Goal: Information Seeking & Learning: Learn about a topic

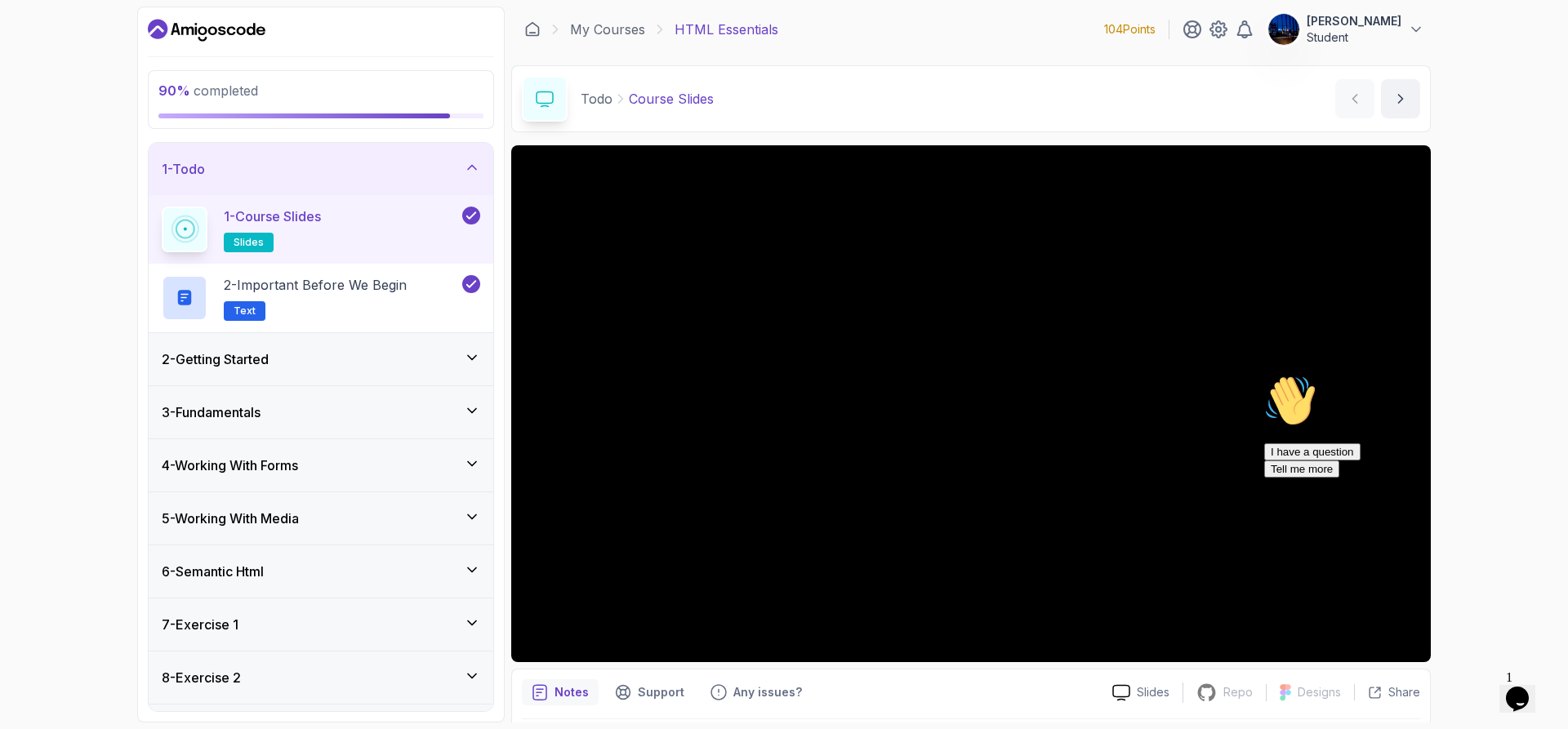
click at [1493, 269] on div "90 % completed 1 - Todo 1 - Course Slides slides 2 - Important Before We Begin …" at bounding box center [784, 364] width 1568 height 729
click at [467, 164] on icon at bounding box center [472, 168] width 17 height 17
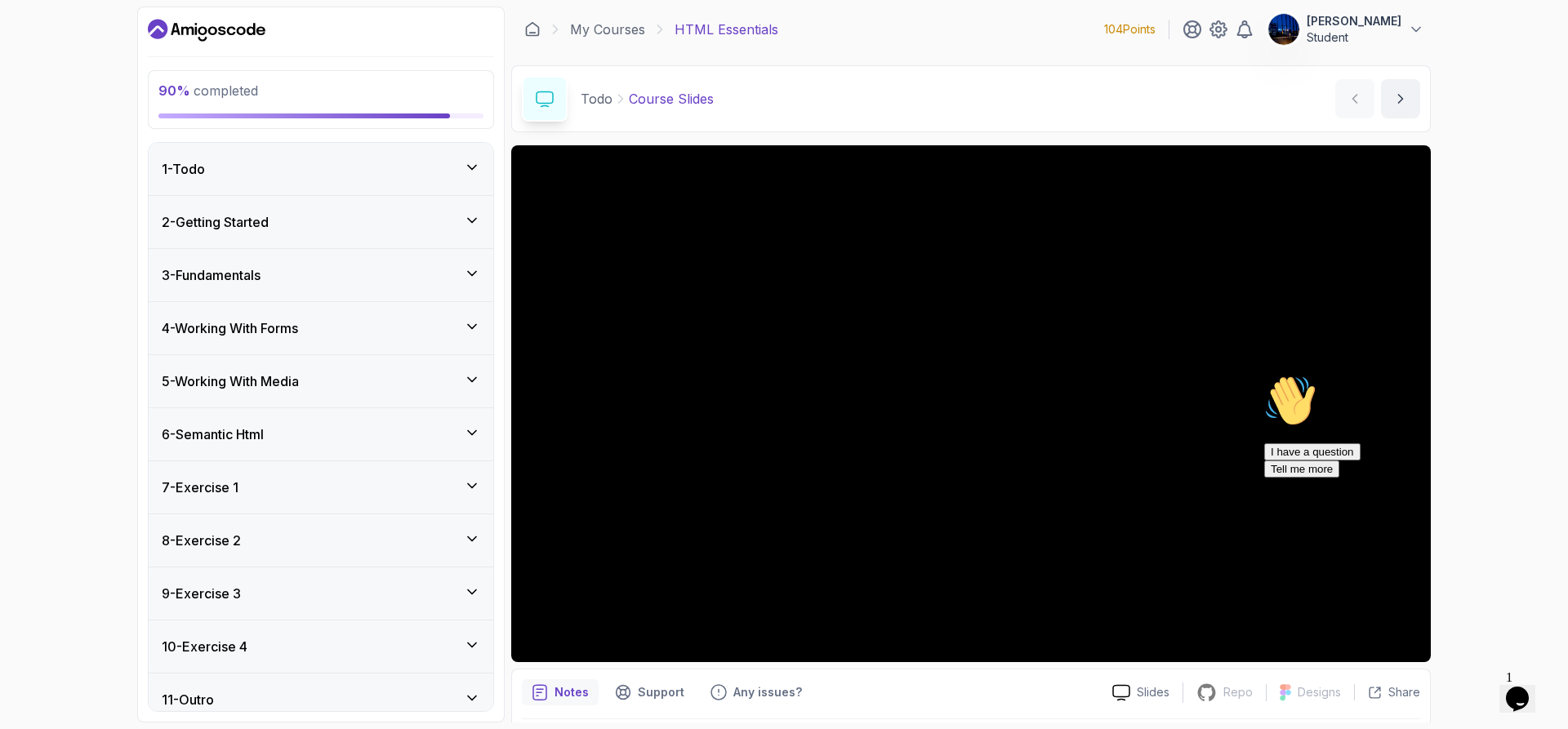
click at [474, 640] on icon at bounding box center [472, 645] width 17 height 17
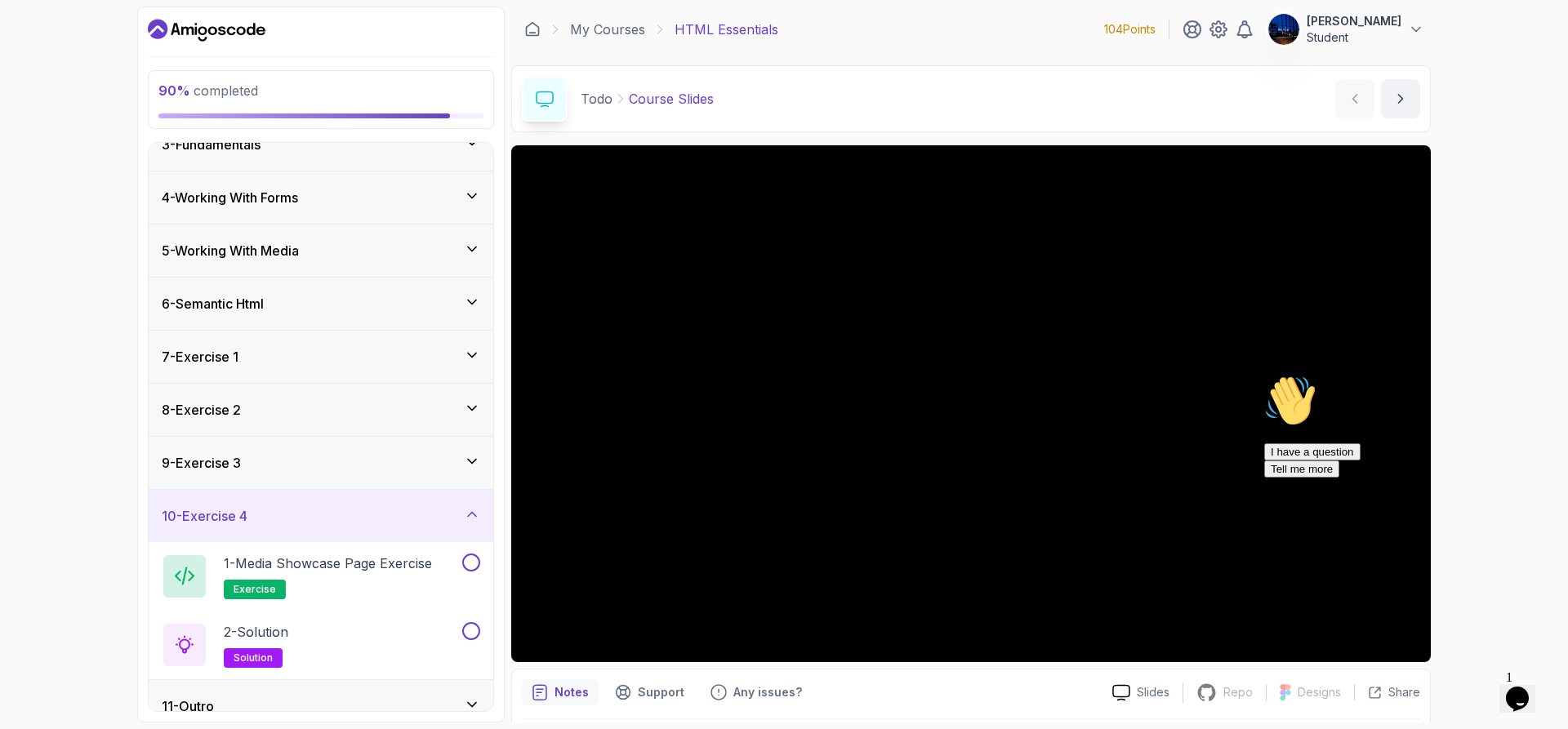
scroll to position [152, 0]
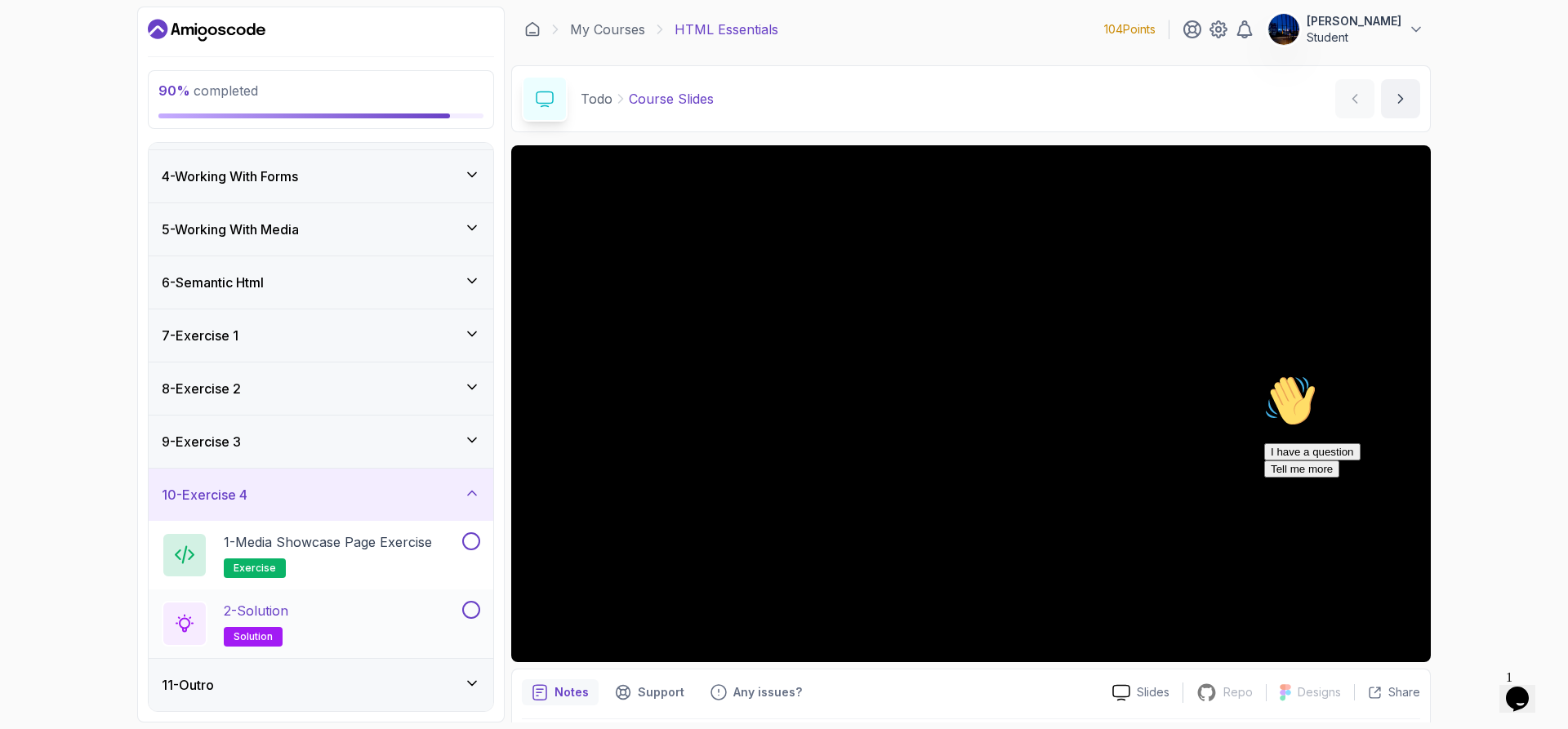
click at [311, 635] on div "2 - Solution solution" at bounding box center [310, 623] width 297 height 45
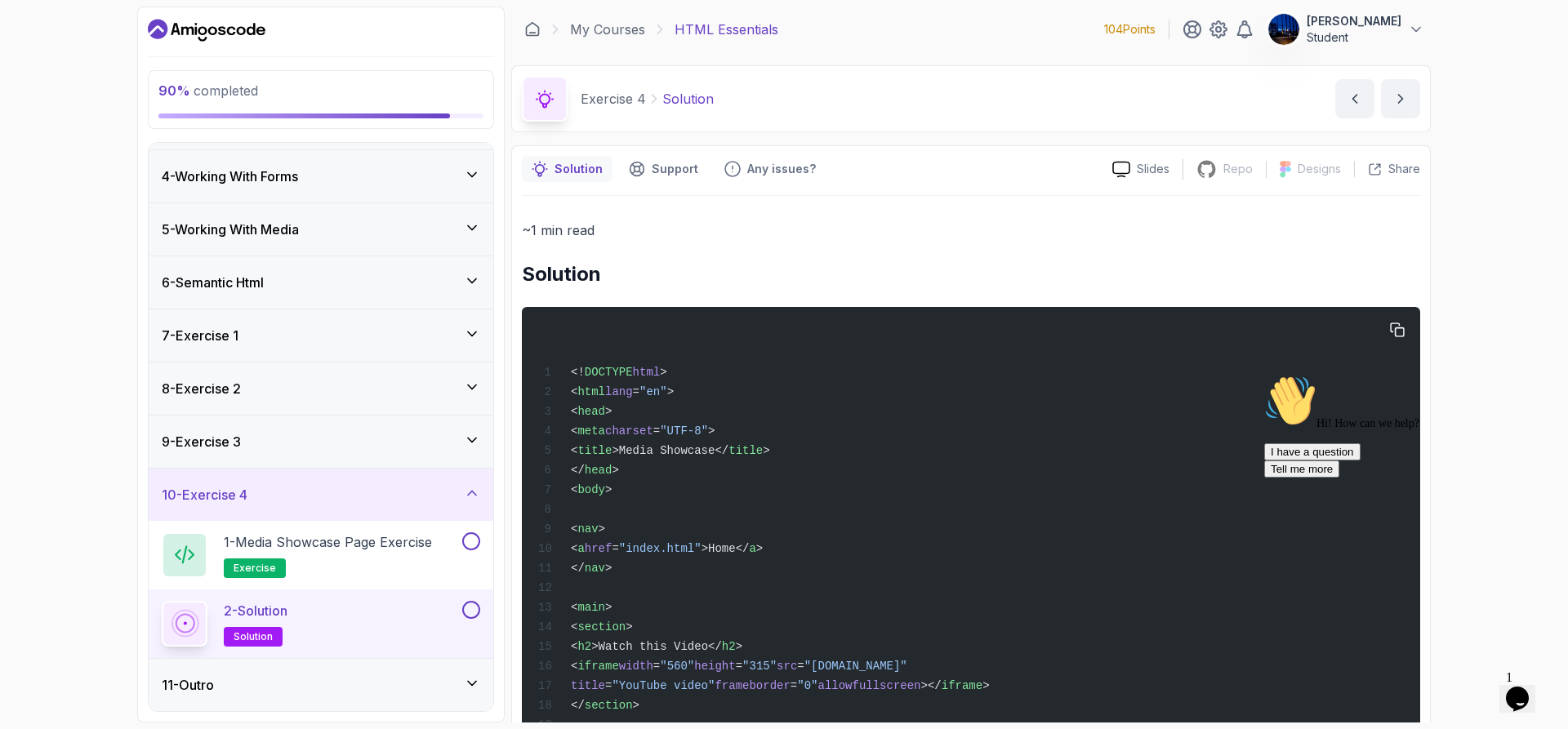
click at [1040, 655] on div "<! DOCTYPE html > < html lang = "en" > < head > < meta charset = "UTF-8" > < ti…" at bounding box center [971, 713] width 872 height 793
click at [1567, 574] on div "90 % completed 1 - Todo 2 - Getting Started 3 - Fundamentals 4 - Working With F…" at bounding box center [784, 364] width 1568 height 729
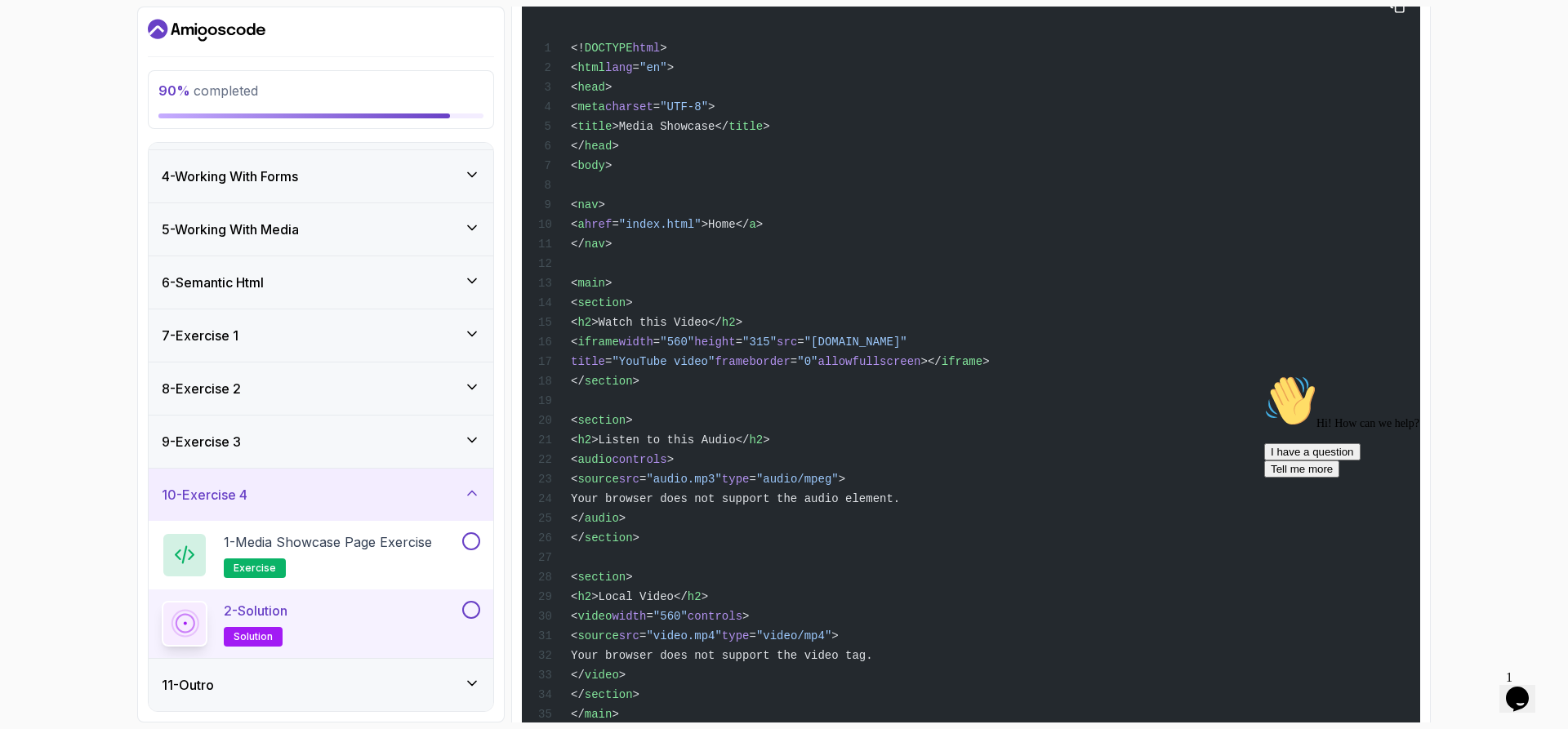
scroll to position [462, 0]
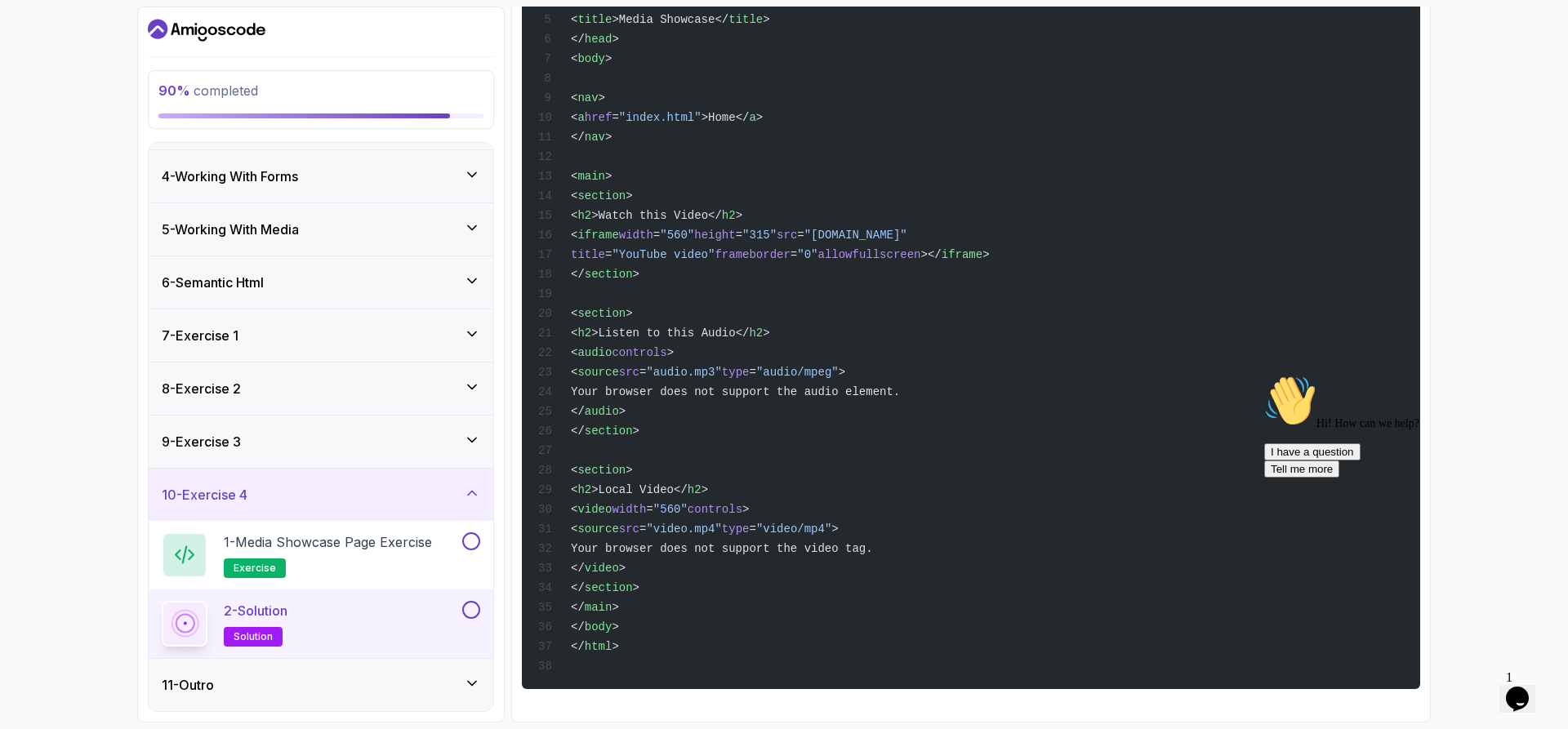
click at [1495, 147] on div "90 % completed 1 - Todo 2 - Getting Started 3 - Fundamentals 4 - Working With F…" at bounding box center [784, 364] width 1568 height 729
drag, startPoint x: 623, startPoint y: 503, endPoint x: 918, endPoint y: 523, distance: 295.7
click at [918, 523] on div "<! DOCTYPE html > < html lang = "en" > < head > < meta charset = "UTF-8" > < ti…" at bounding box center [971, 283] width 872 height 793
copy code "< video width = "560" controls > < source src = "video.mp4" type = "video/mp4" >"
drag, startPoint x: 1109, startPoint y: 446, endPoint x: 1081, endPoint y: 439, distance: 28.9
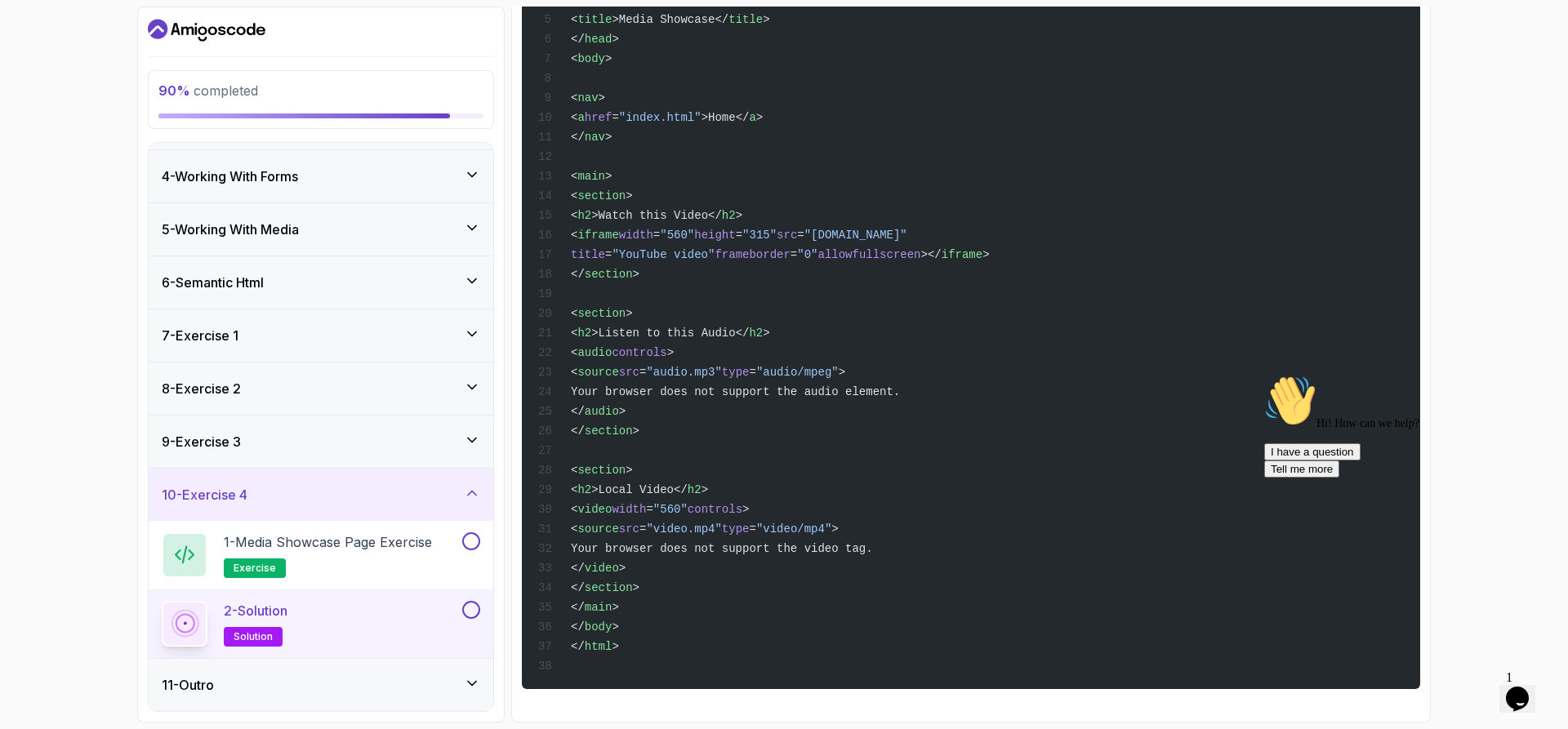
click at [1108, 445] on div "<! DOCTYPE html > < html lang = "en" > < head > < meta charset = "UTF-8" > < ti…" at bounding box center [971, 283] width 872 height 793
drag, startPoint x: 665, startPoint y: 506, endPoint x: 791, endPoint y: 495, distance: 126.5
click at [749, 503] on span "< video width = "560" controls >" at bounding box center [643, 509] width 211 height 13
copy span "width = "560" controls"
click at [1269, 337] on div "<! DOCTYPE html > < html lang = "en" > < head > < meta charset = "UTF-8" > < ti…" at bounding box center [971, 283] width 872 height 793
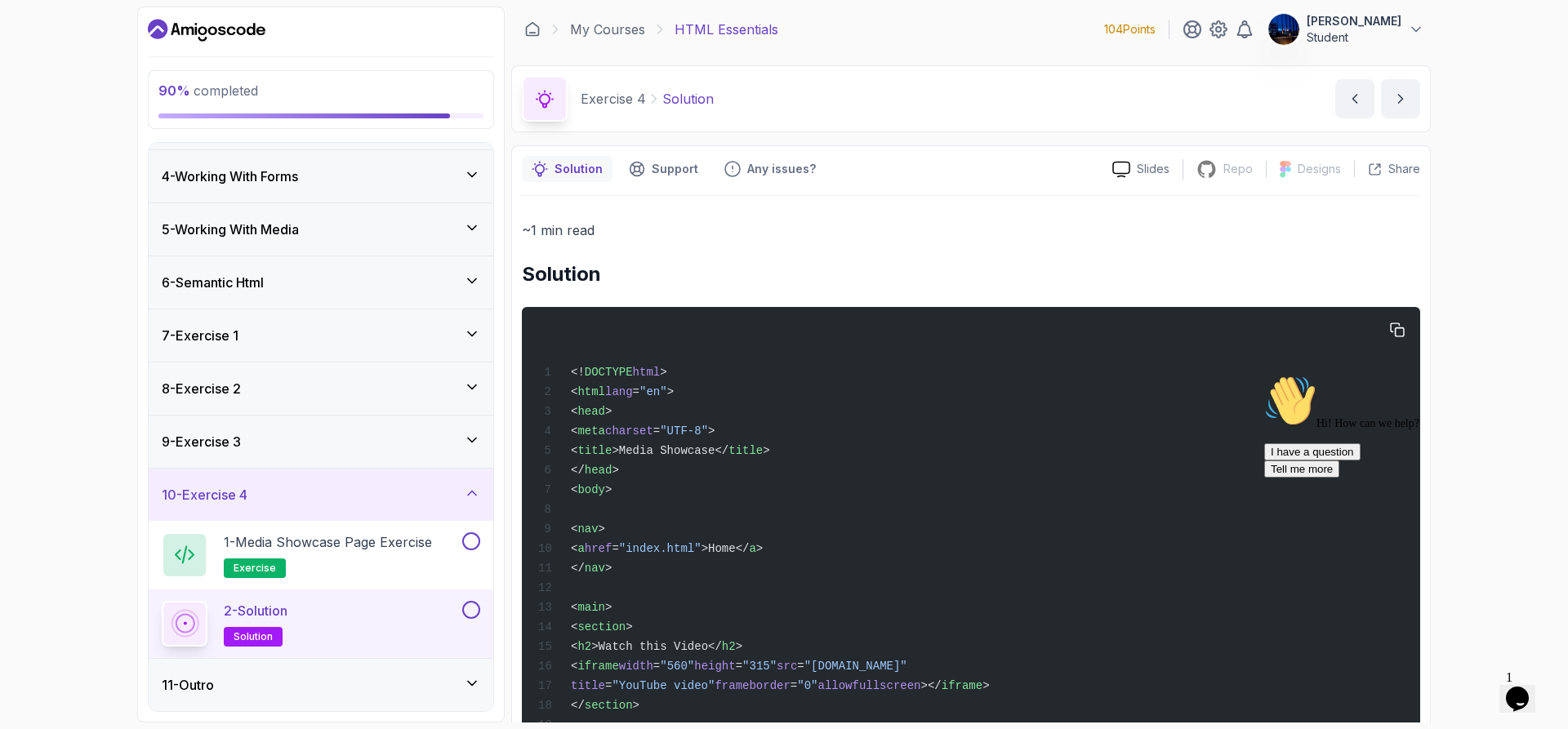
scroll to position [245, 0]
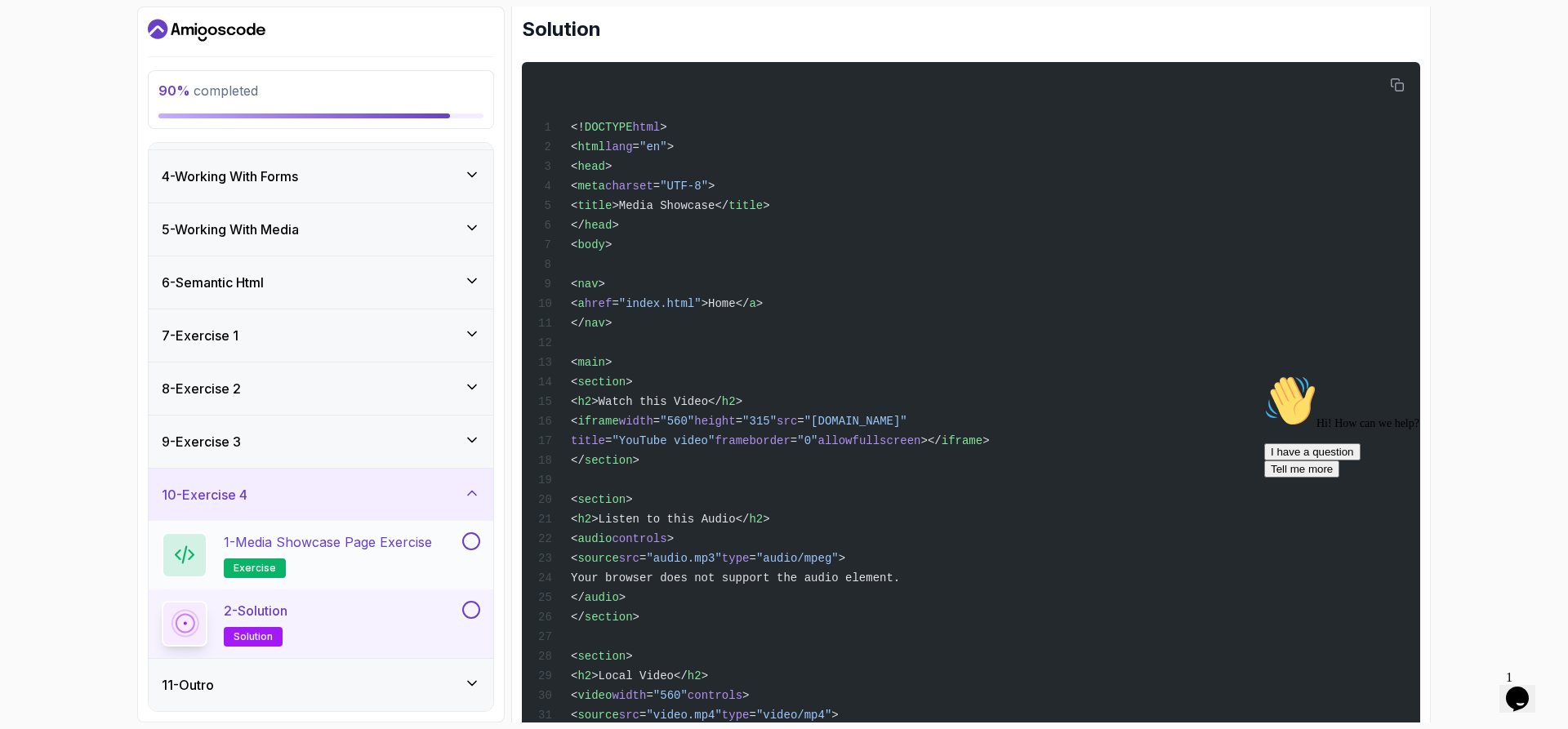
click at [396, 536] on p "1 - Media Showcase Page Exercise" at bounding box center [328, 542] width 208 height 20
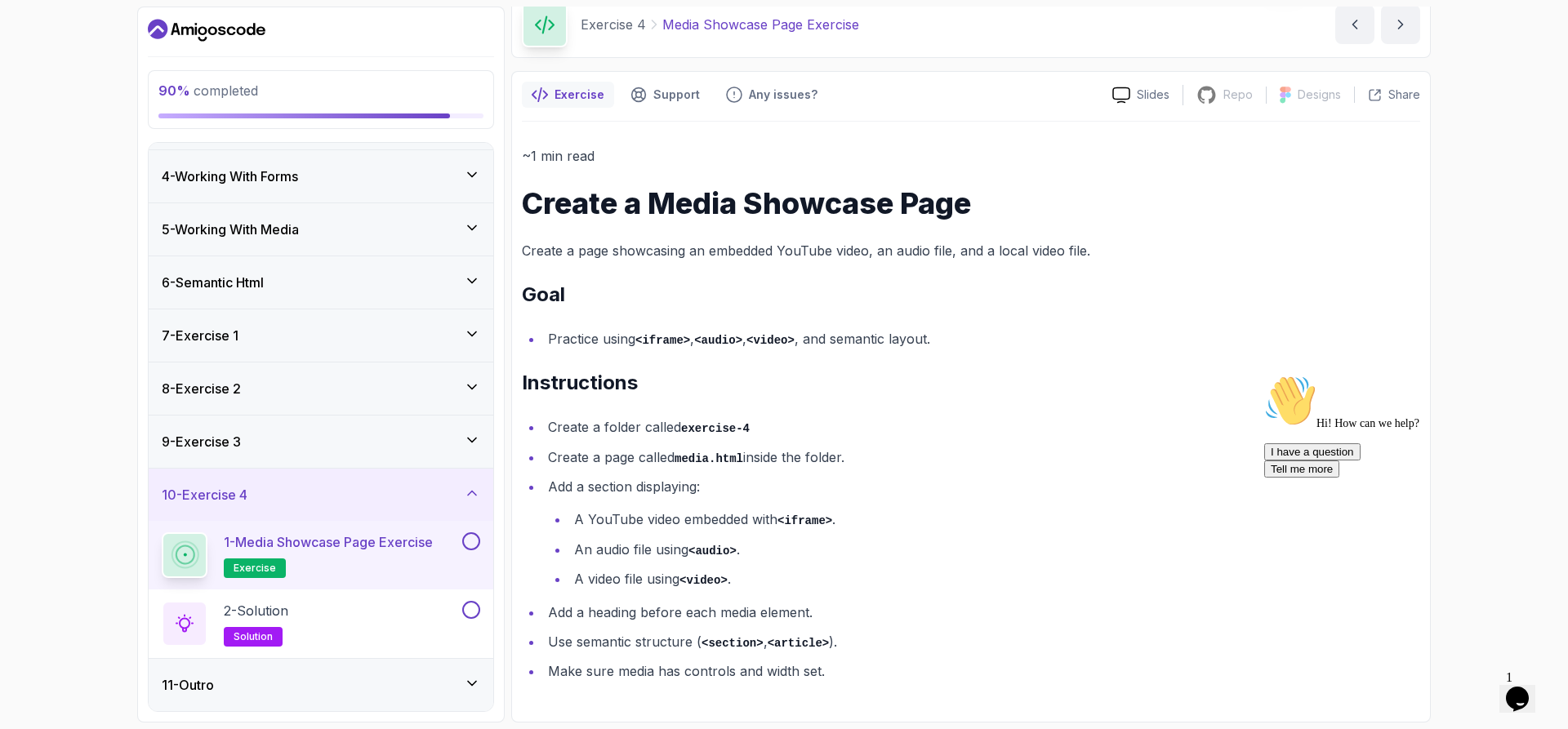
scroll to position [74, 0]
click at [1512, 326] on div "90 % completed 1 - Todo 2 - Getting Started 3 - Fundamentals 4 - Working With F…" at bounding box center [784, 364] width 1568 height 729
drag, startPoint x: 587, startPoint y: 492, endPoint x: 792, endPoint y: 521, distance: 207.0
click at [792, 521] on li "Add a section displaying: A YouTube video embedded with <iframe> . An audio fil…" at bounding box center [982, 533] width 877 height 116
click at [860, 546] on li "An audio file using <audio> ." at bounding box center [994, 550] width 851 height 24
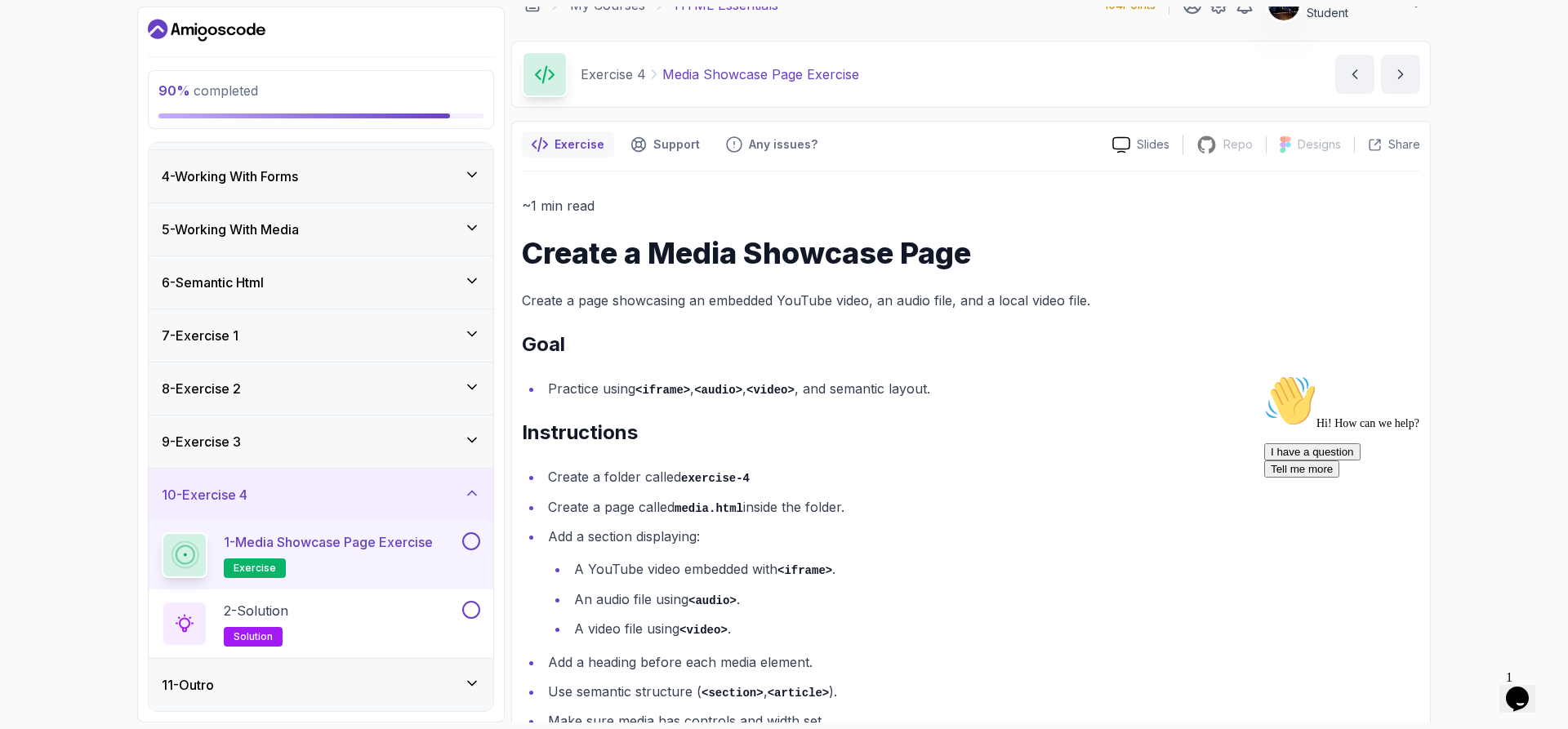
scroll to position [0, 0]
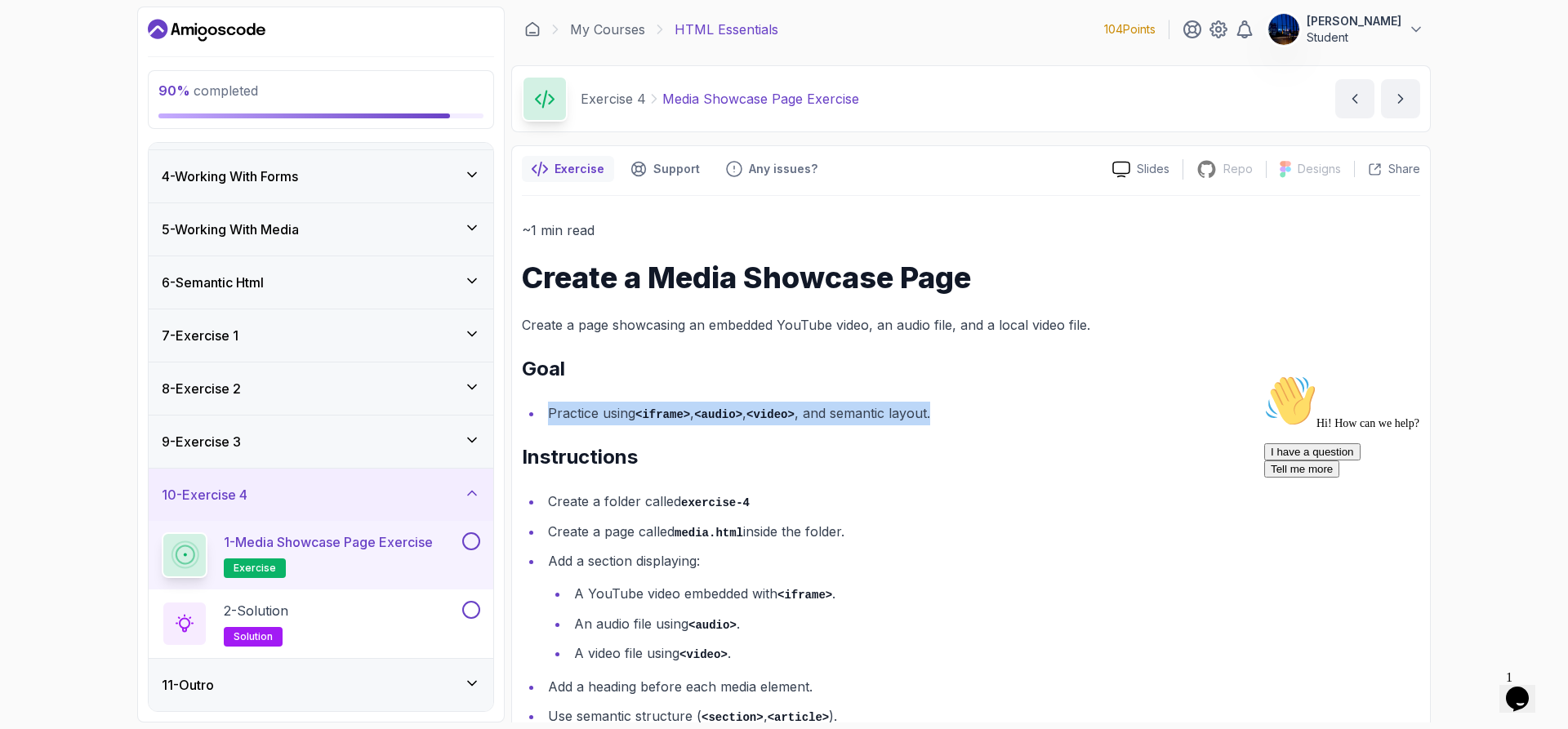
drag, startPoint x: 949, startPoint y: 417, endPoint x: 516, endPoint y: 397, distance: 433.5
click at [516, 397] on div "Exercise Support Any issues? Slides Repo Repository not available Designs Desig…" at bounding box center [971, 471] width 920 height 651
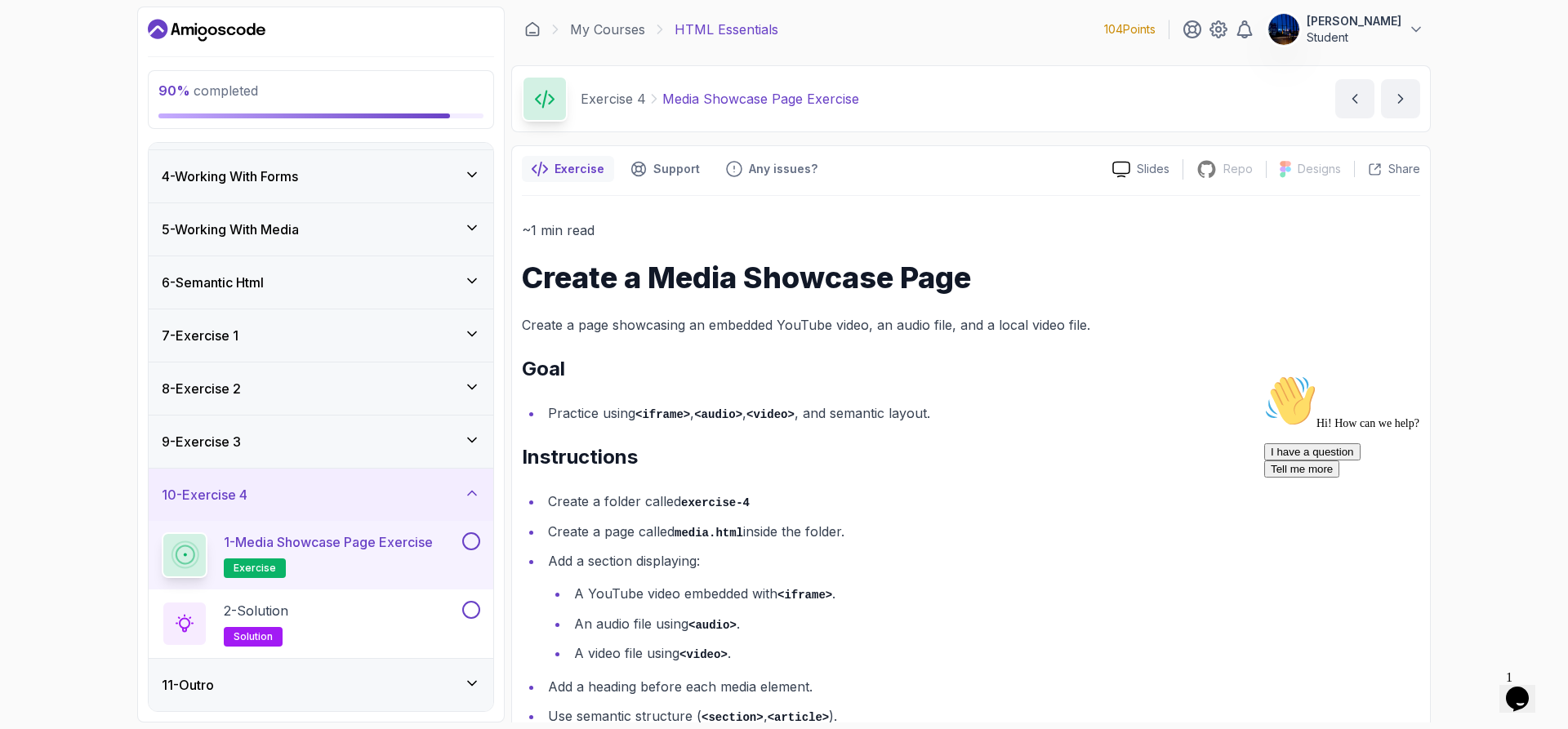
click at [1010, 492] on li "Create a folder called exercise-4" at bounding box center [982, 501] width 877 height 24
drag, startPoint x: 597, startPoint y: 325, endPoint x: 912, endPoint y: 336, distance: 315.2
click at [912, 336] on p "Create a page showcasing an embedded YouTube video, an audio file, and a local …" at bounding box center [971, 325] width 898 height 23
click at [937, 363] on h2 "Goal" at bounding box center [971, 369] width 898 height 26
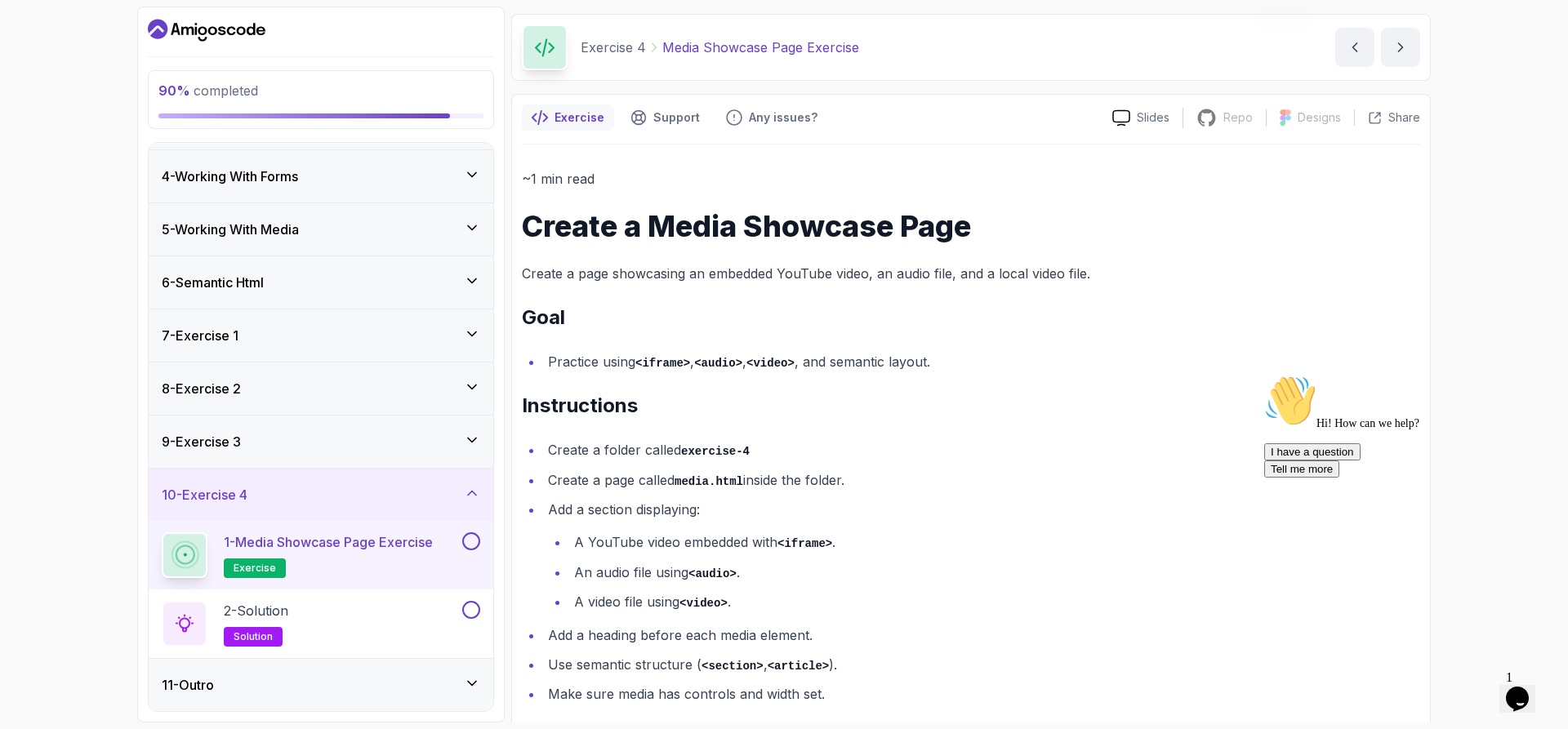
scroll to position [74, 0]
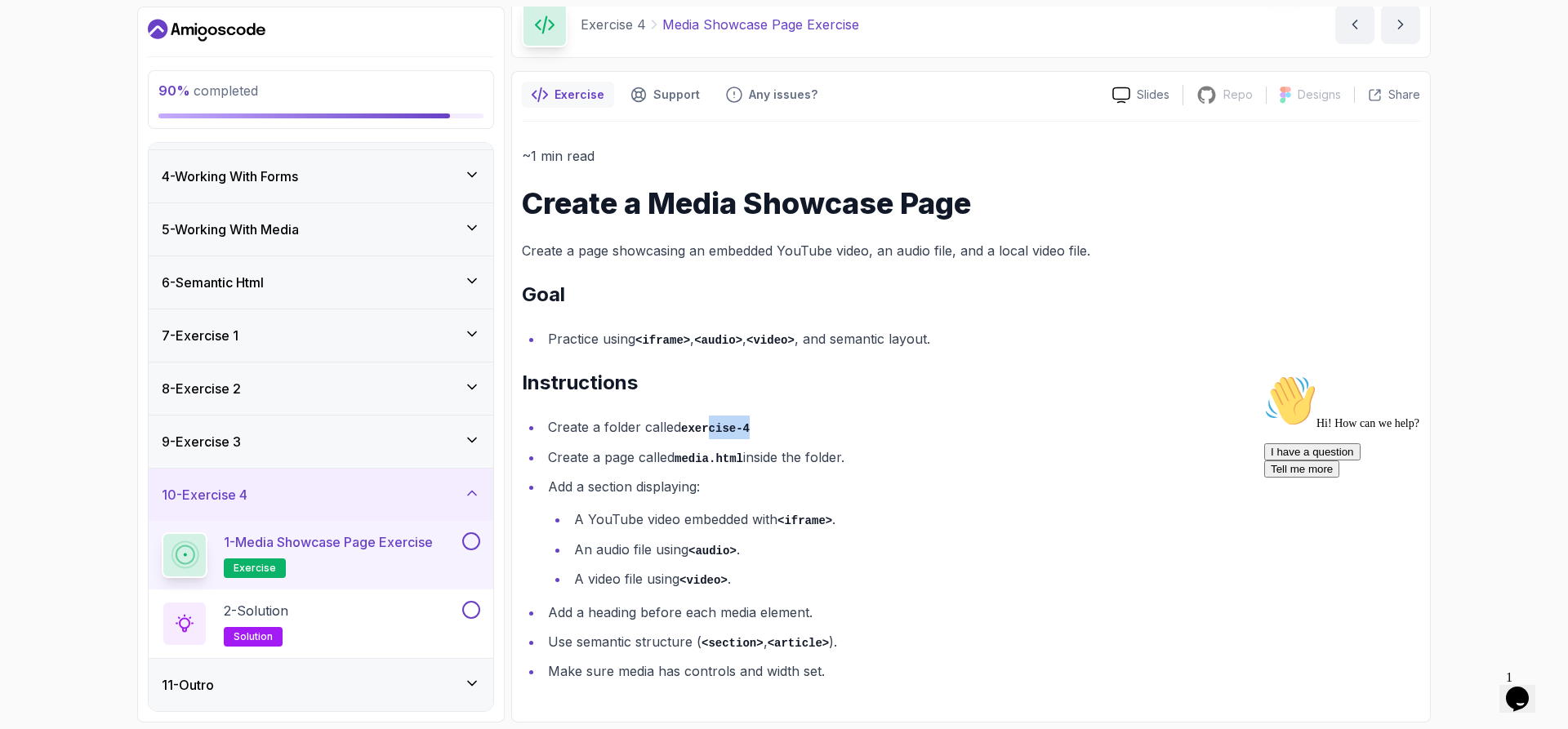
drag, startPoint x: 707, startPoint y: 423, endPoint x: 927, endPoint y: 430, distance: 220.1
click at [927, 430] on li "Create a folder called exercise-4" at bounding box center [982, 427] width 877 height 24
drag, startPoint x: 623, startPoint y: 450, endPoint x: 998, endPoint y: 496, distance: 377.8
click at [998, 496] on ul "Create a folder called exercise-4 Create a page called media.html inside the fo…" at bounding box center [971, 549] width 898 height 267
drag, startPoint x: 608, startPoint y: 480, endPoint x: 845, endPoint y: 496, distance: 237.5
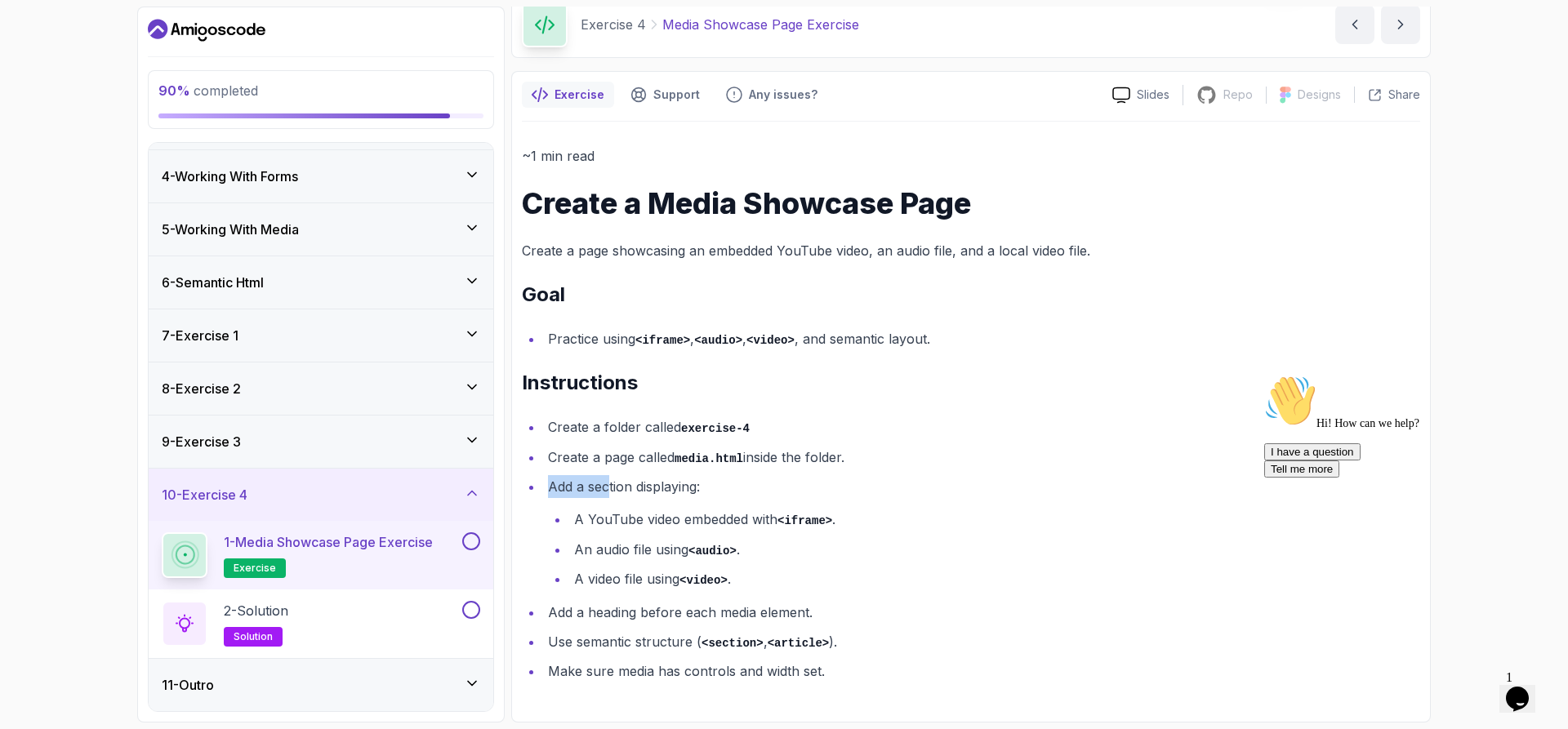
click at [845, 496] on li "Add a section displaying: A YouTube video embedded with <iframe> . An audio fil…" at bounding box center [982, 533] width 877 height 116
click at [1278, 350] on li "Practice using <iframe> , <audio> , <video> , and semantic layout." at bounding box center [982, 339] width 877 height 24
click at [475, 537] on button at bounding box center [471, 541] width 18 height 18
click at [372, 618] on div "2 - Solution solution" at bounding box center [310, 623] width 297 height 45
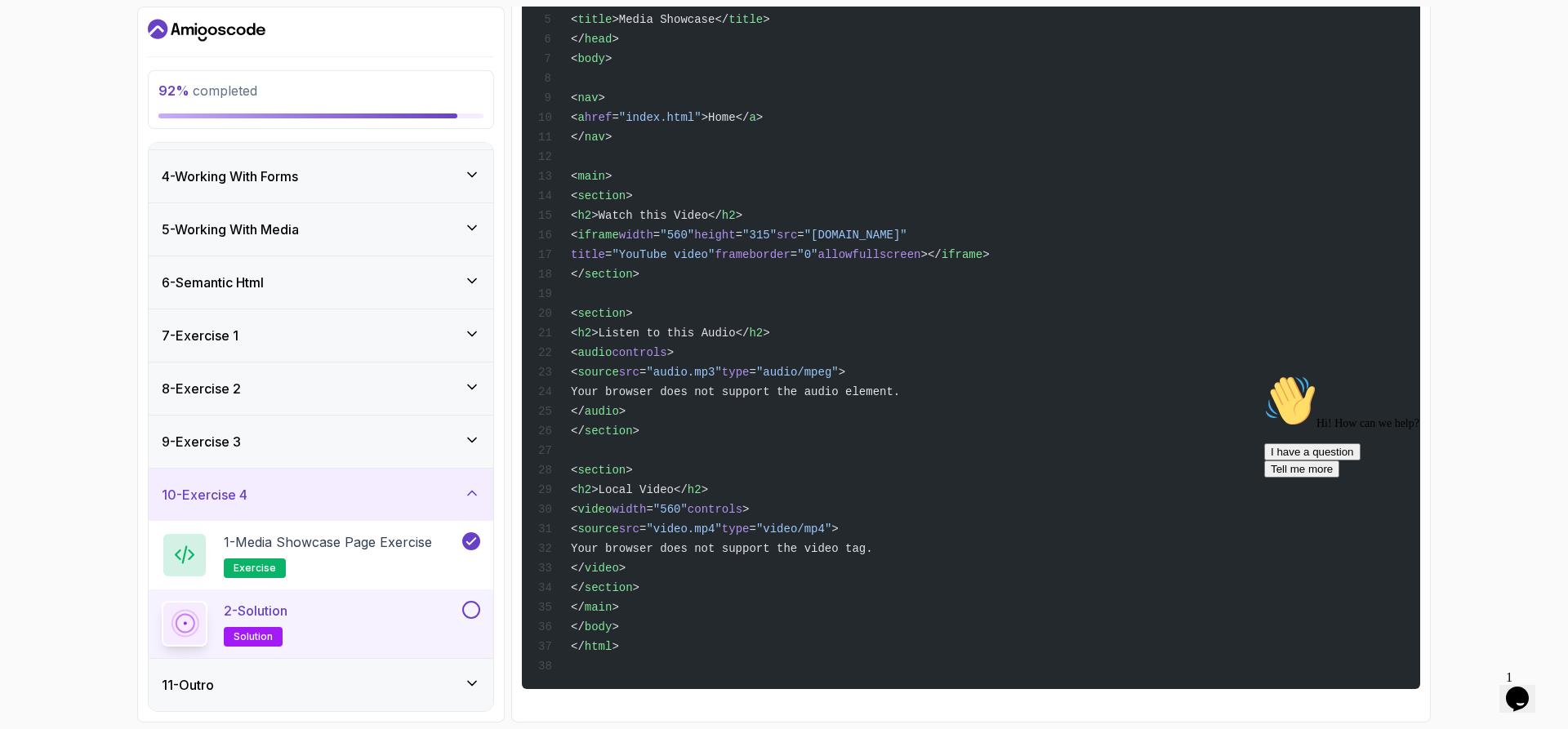
scroll to position [462, 0]
click at [471, 616] on button at bounding box center [471, 610] width 18 height 18
click at [370, 688] on div "11 - Outro" at bounding box center [321, 685] width 318 height 20
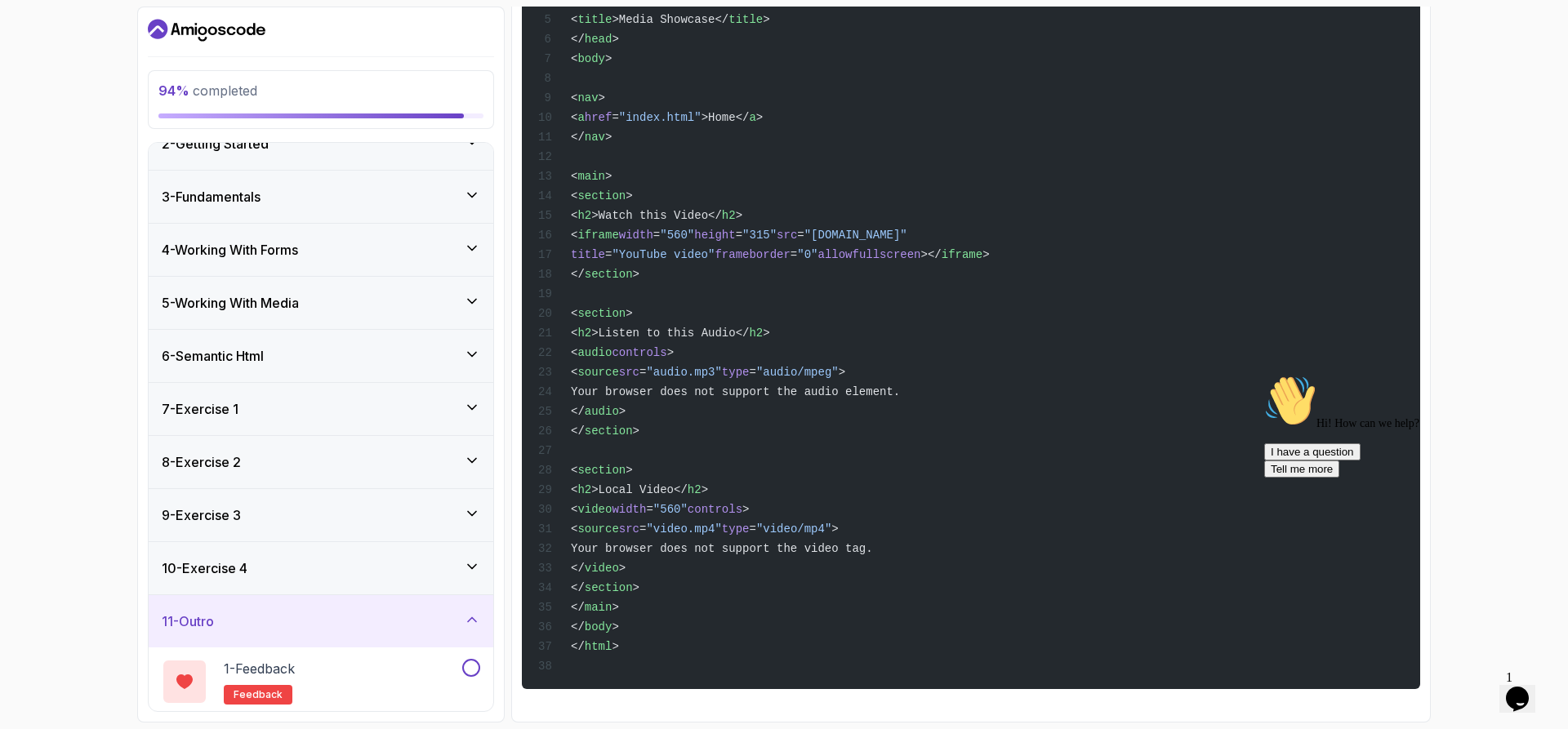
scroll to position [152, 0]
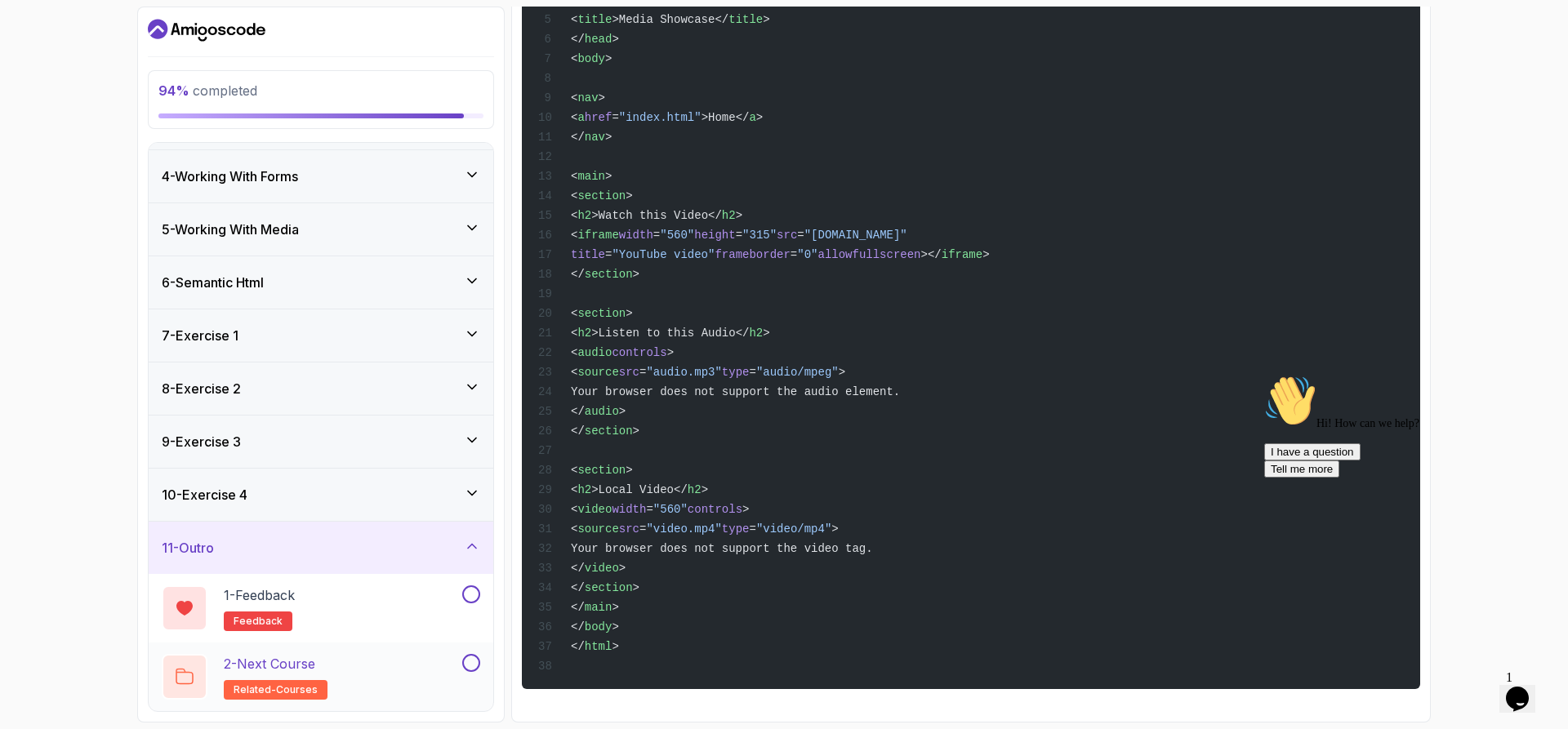
click at [423, 662] on div "2 - Next Course related-courses" at bounding box center [310, 676] width 297 height 45
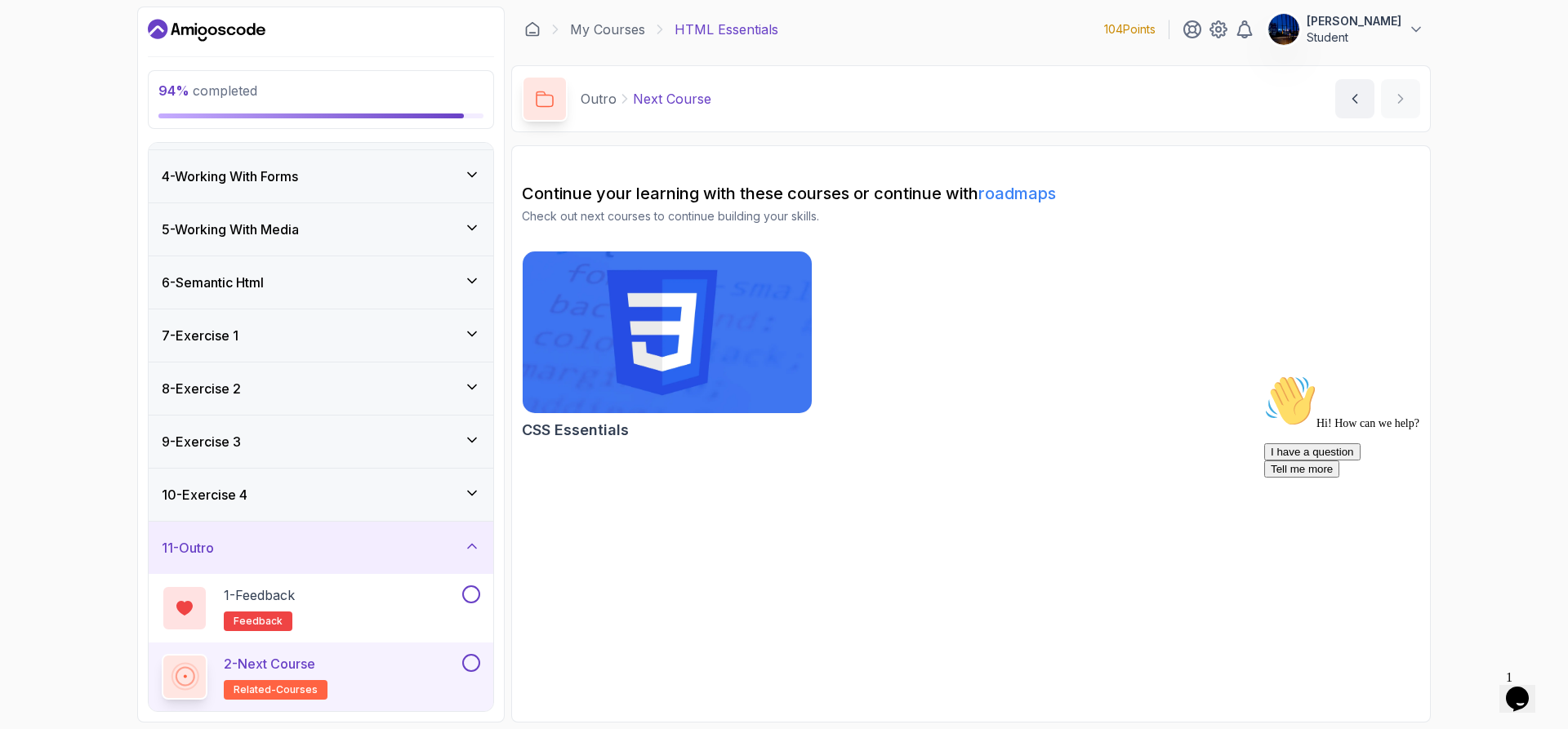
click at [672, 326] on img at bounding box center [667, 331] width 304 height 169
click at [1526, 699] on icon "Opens Chat This icon Opens the chat window." at bounding box center [1518, 698] width 26 height 26
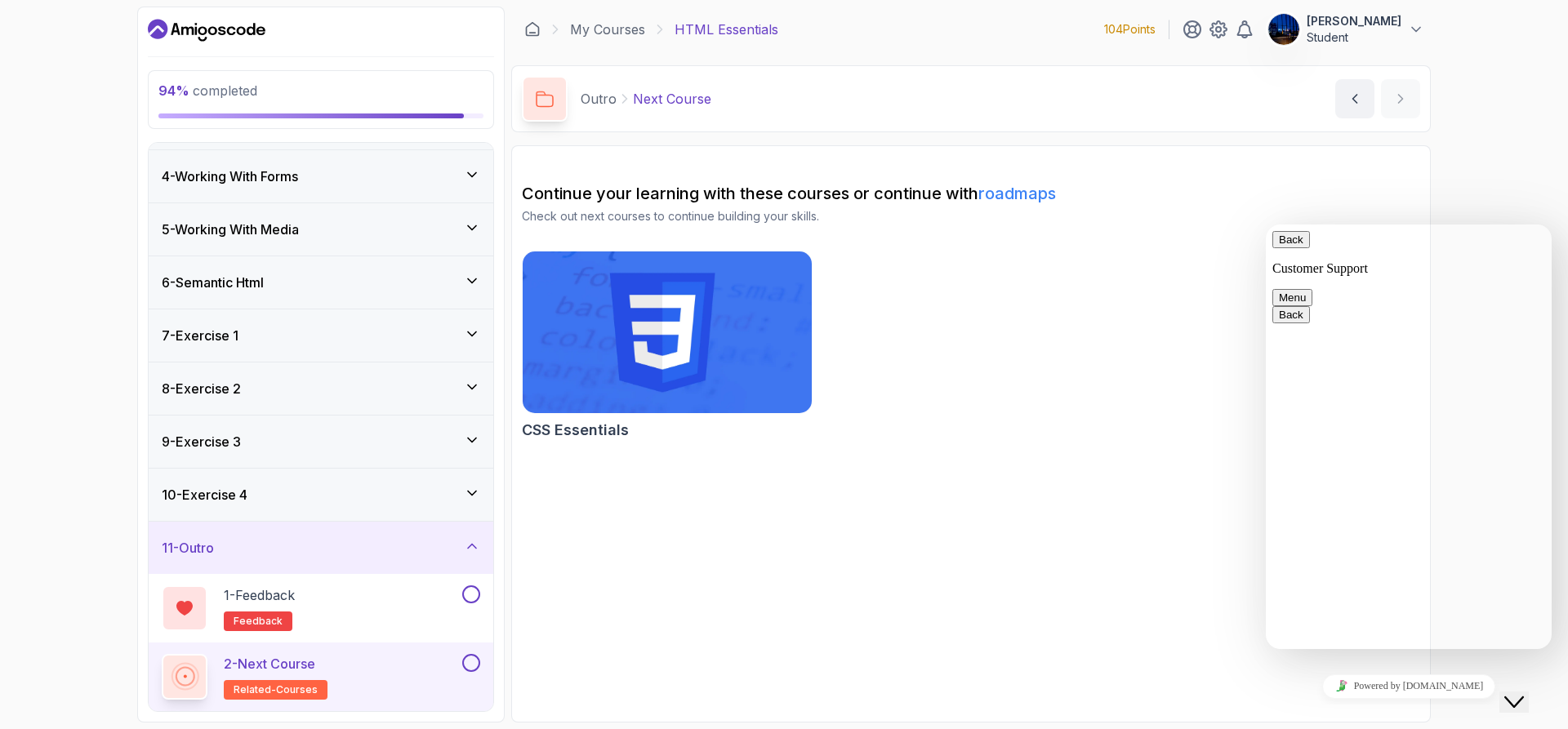
click at [1526, 699] on button "Close Chat This icon closes the chat window." at bounding box center [1514, 702] width 30 height 21
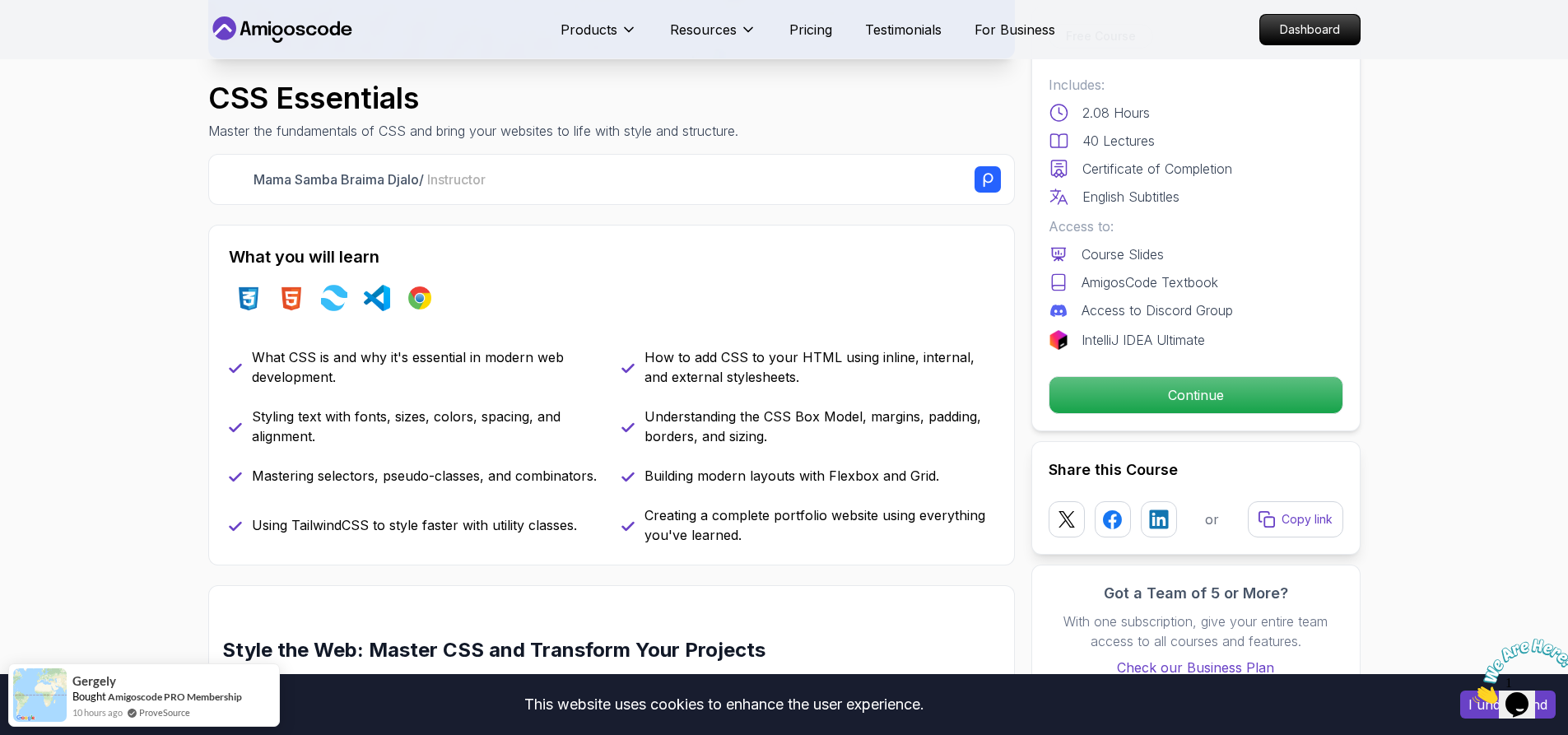
scroll to position [329, 0]
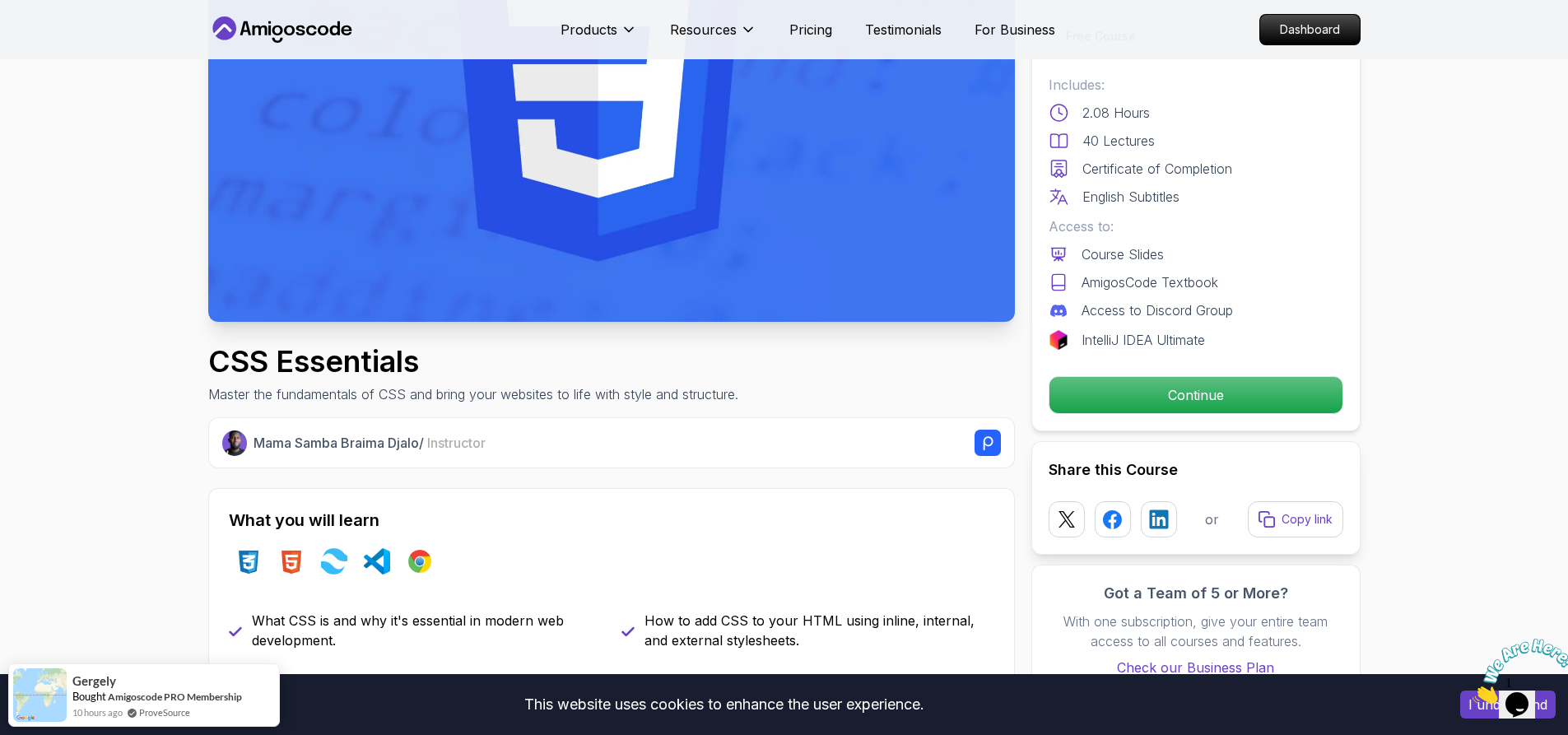
scroll to position [0, 0]
